Goal: Check status: Check status

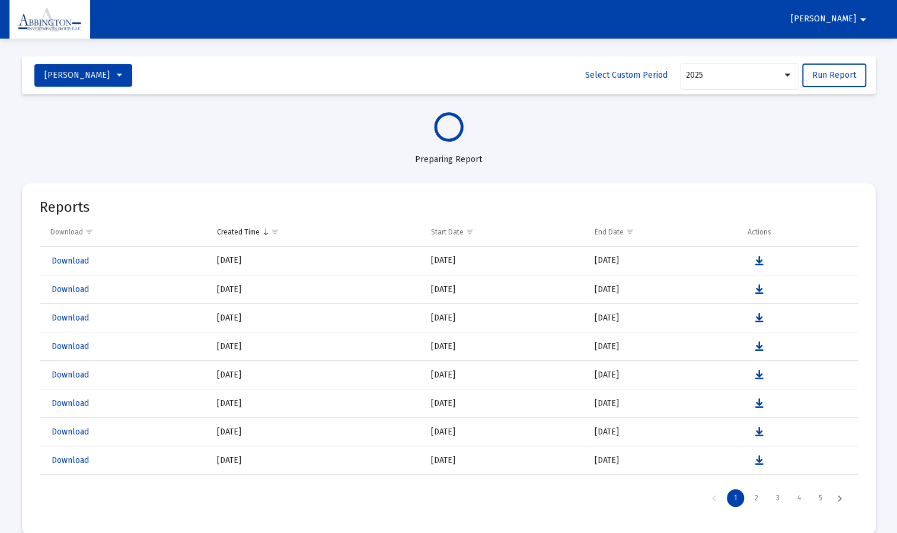
select select "View all"
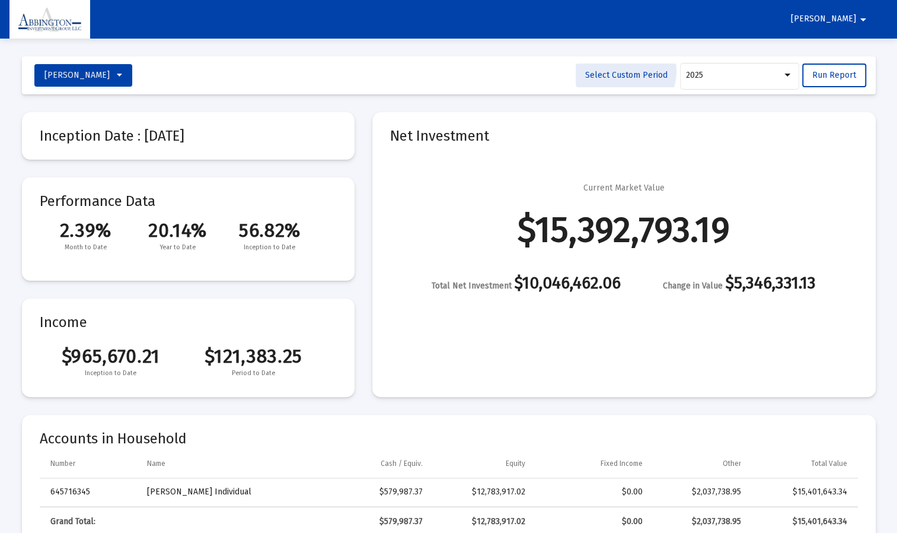
click at [627, 71] on span "Select Custom Period" at bounding box center [626, 75] width 82 height 10
click at [776, 74] on icon "Open calendar" at bounding box center [781, 75] width 12 height 12
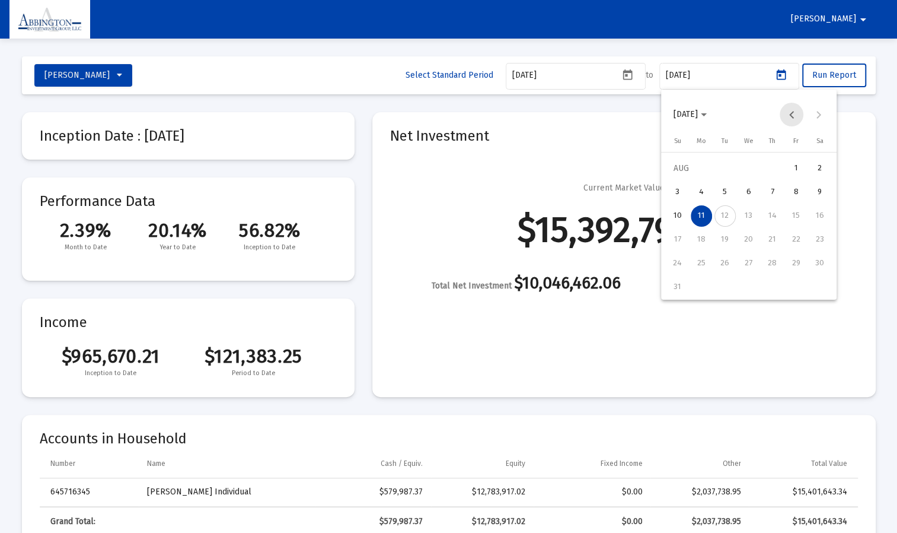
click at [793, 111] on button "Previous month" at bounding box center [792, 115] width 24 height 24
click at [767, 286] on div "31" at bounding box center [772, 286] width 21 height 21
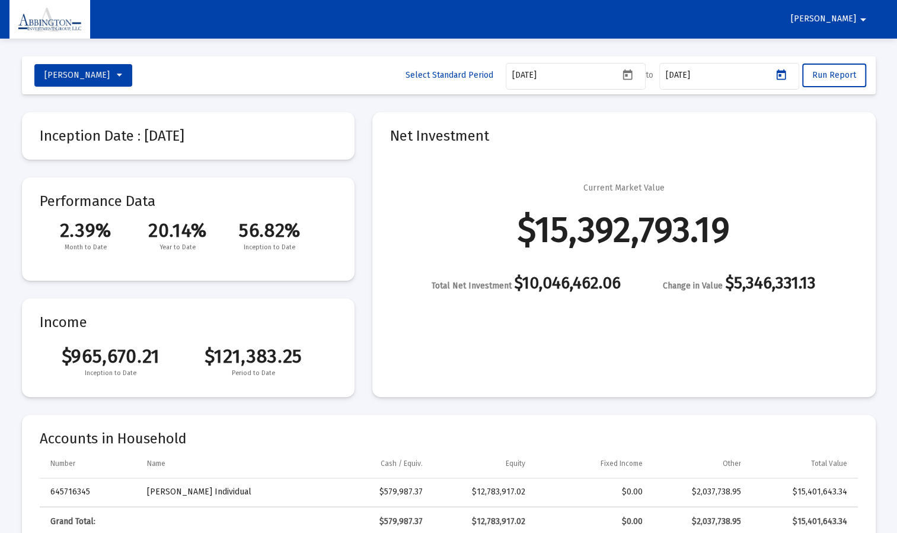
type input "2025-07-31"
click at [833, 75] on span "Run Report" at bounding box center [834, 75] width 44 height 10
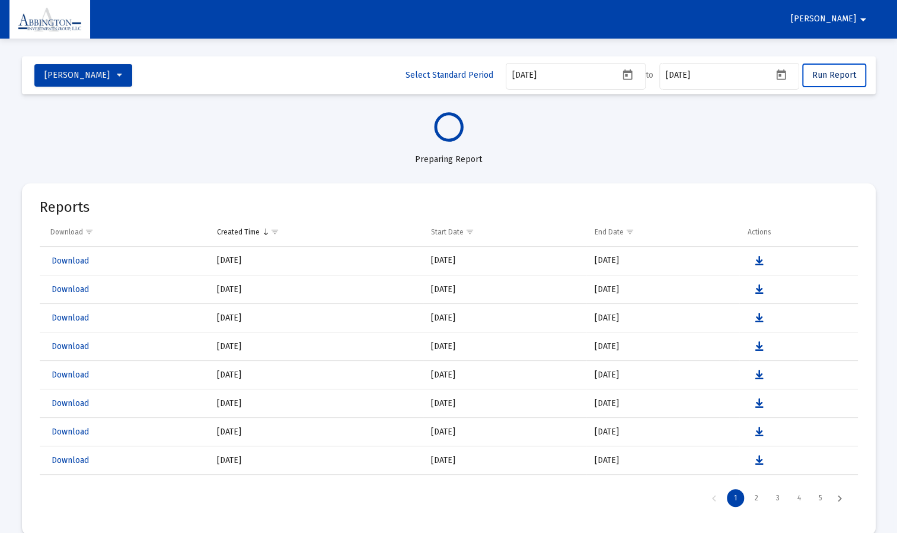
select select "View all"
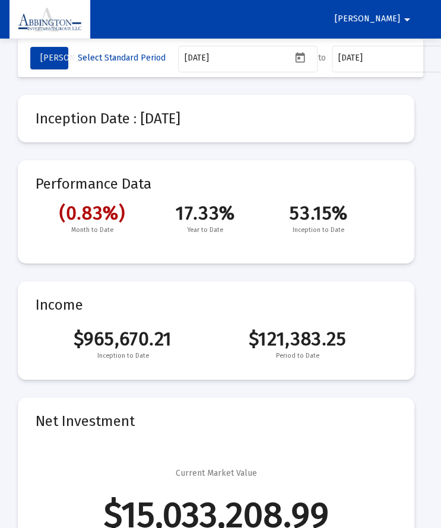
scroll to position [15, 0]
